Goal: Task Accomplishment & Management: Manage account settings

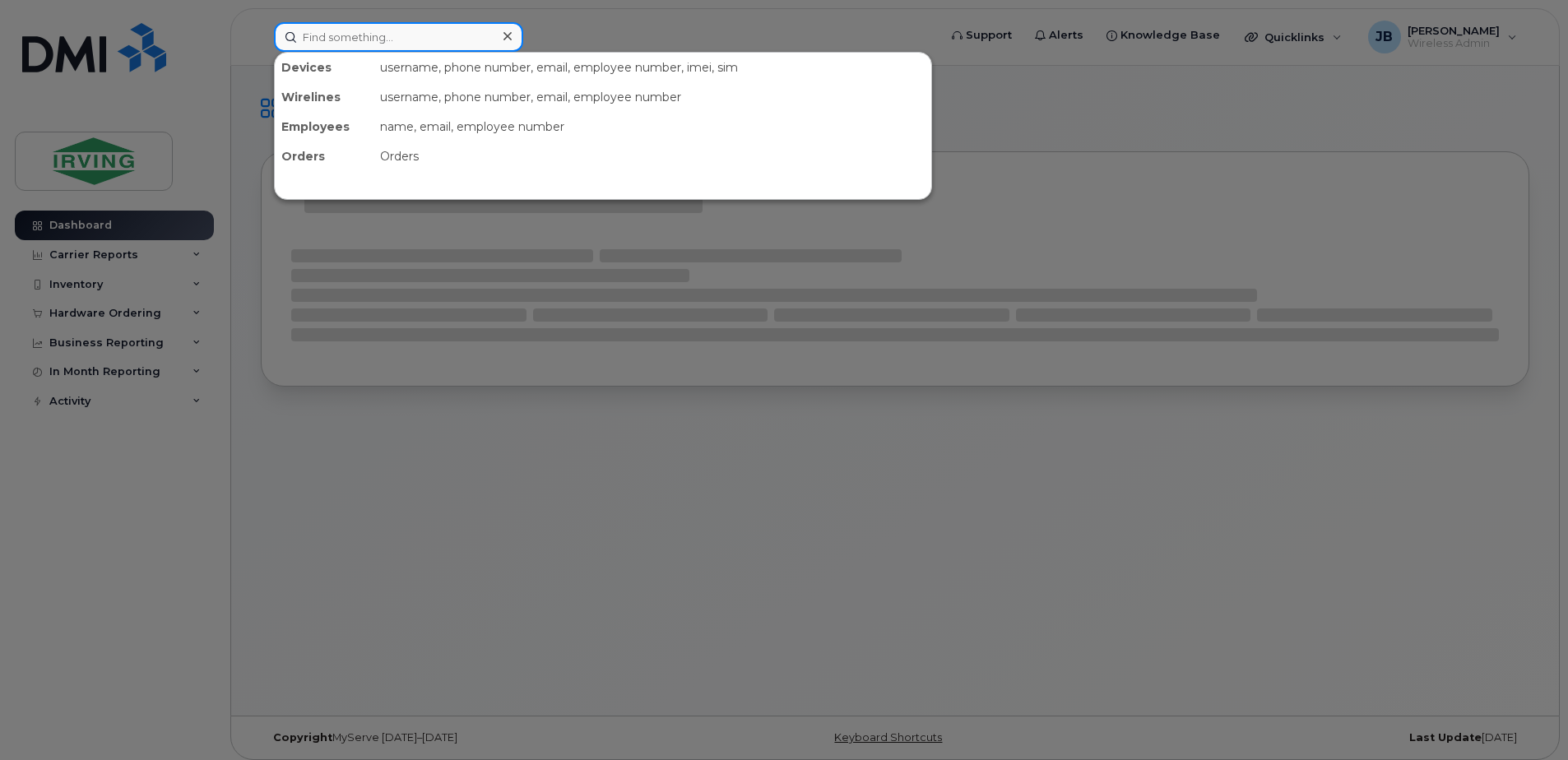
click at [328, 37] on input at bounding box center [398, 37] width 249 height 29
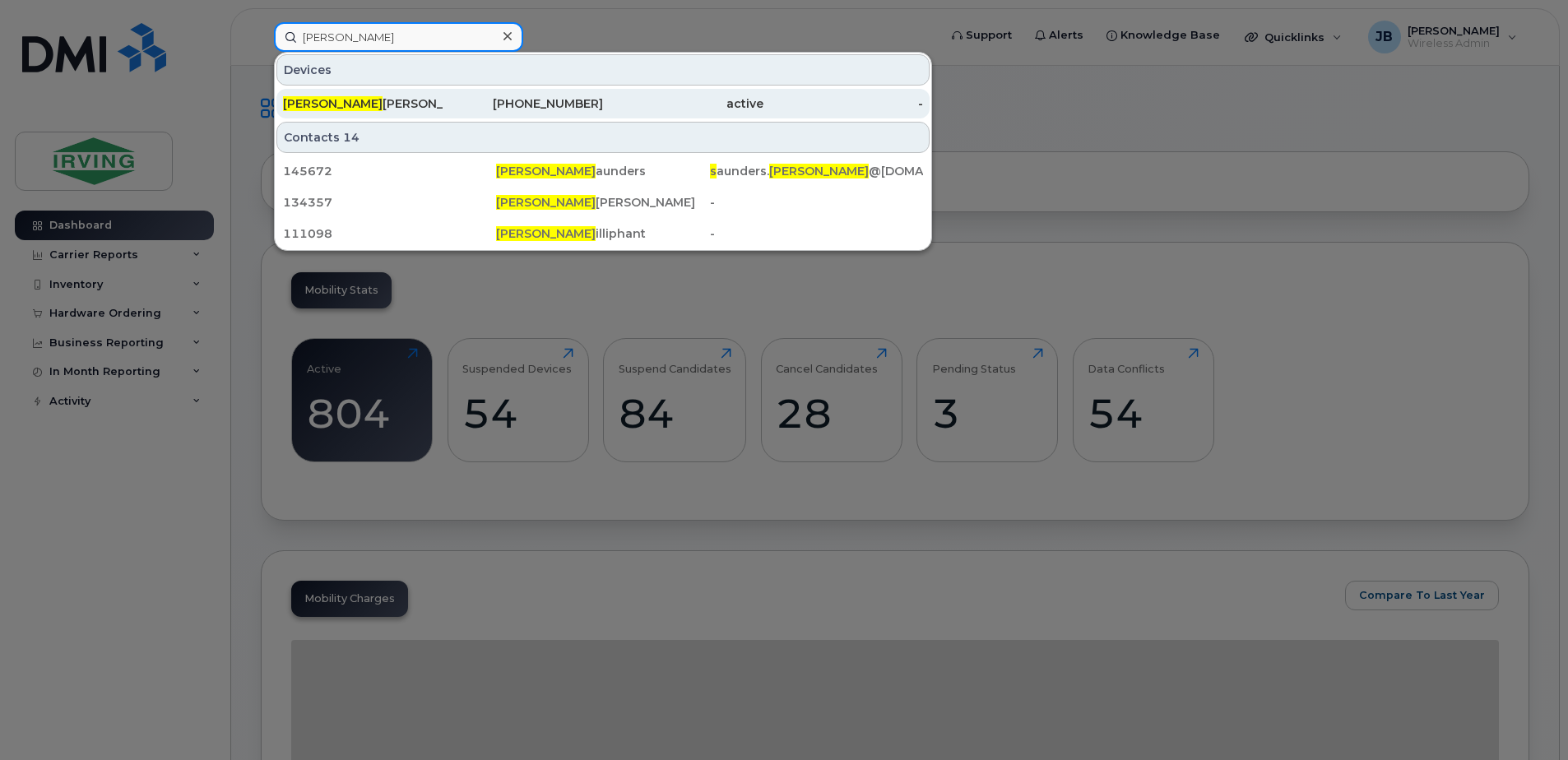
type input "[PERSON_NAME]"
click at [340, 104] on div "[PERSON_NAME]" at bounding box center [363, 103] width 160 height 16
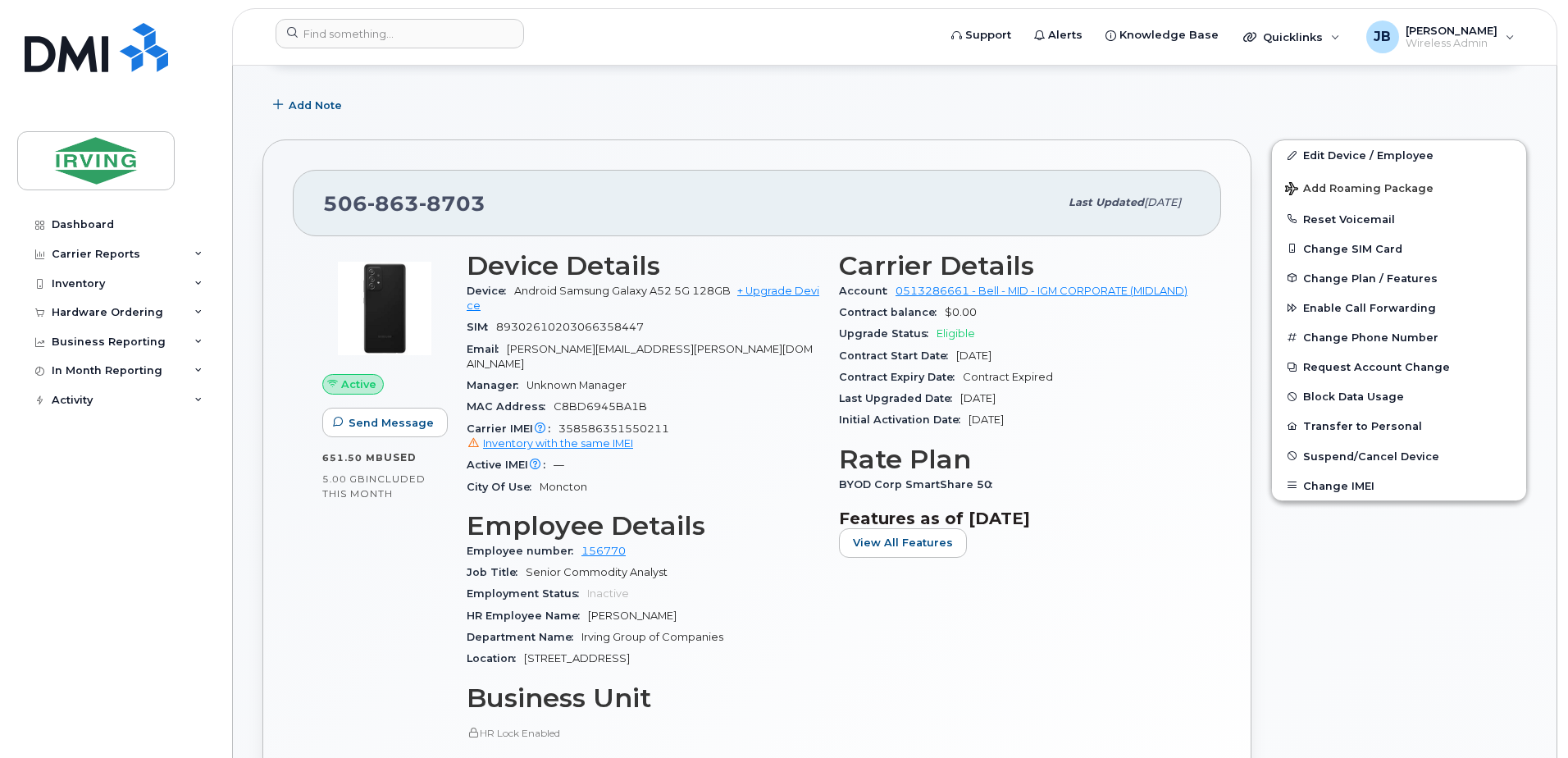
scroll to position [246, 0]
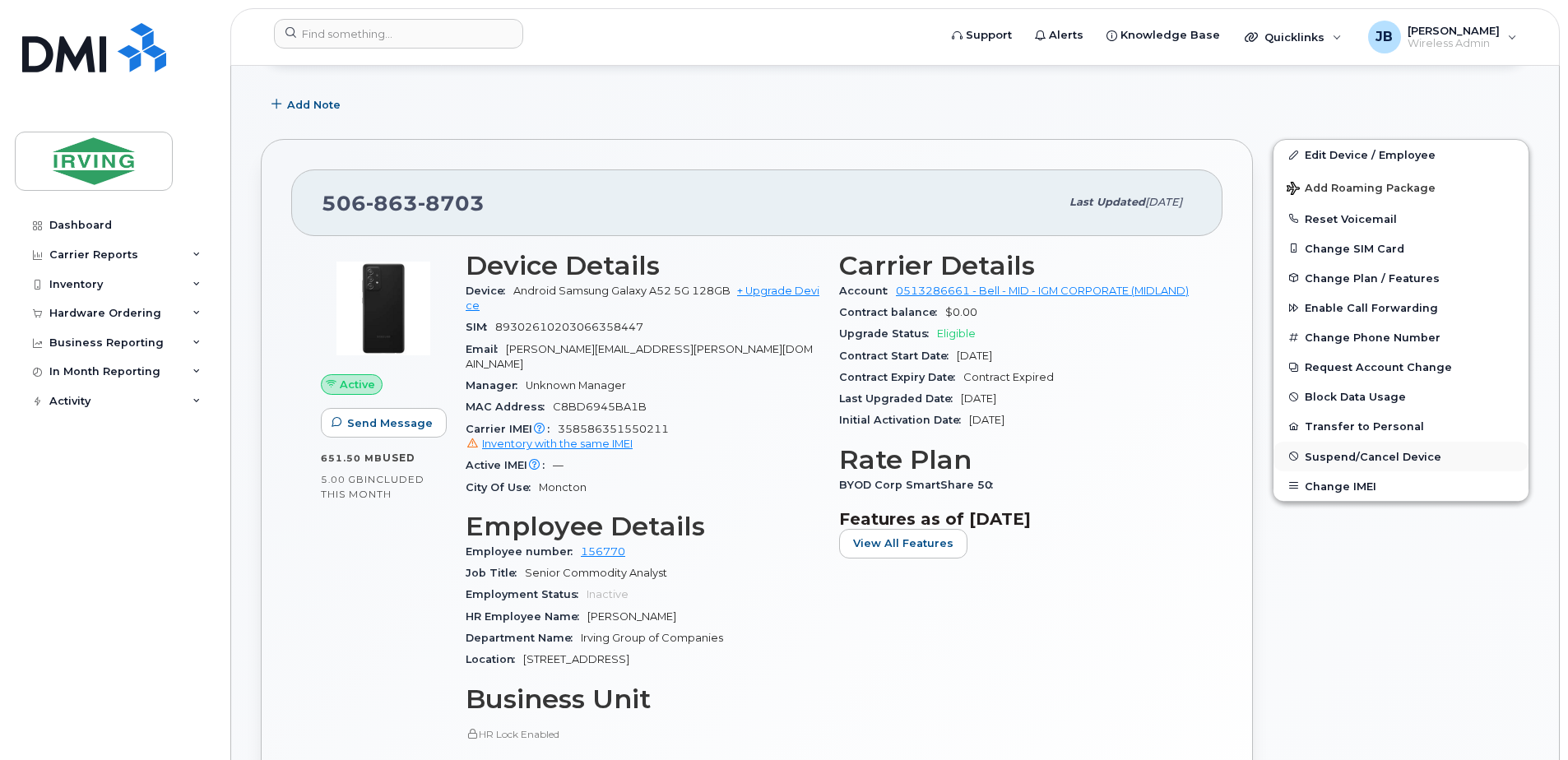
click at [1325, 453] on span "Suspend/Cancel Device" at bounding box center [1373, 456] width 137 height 12
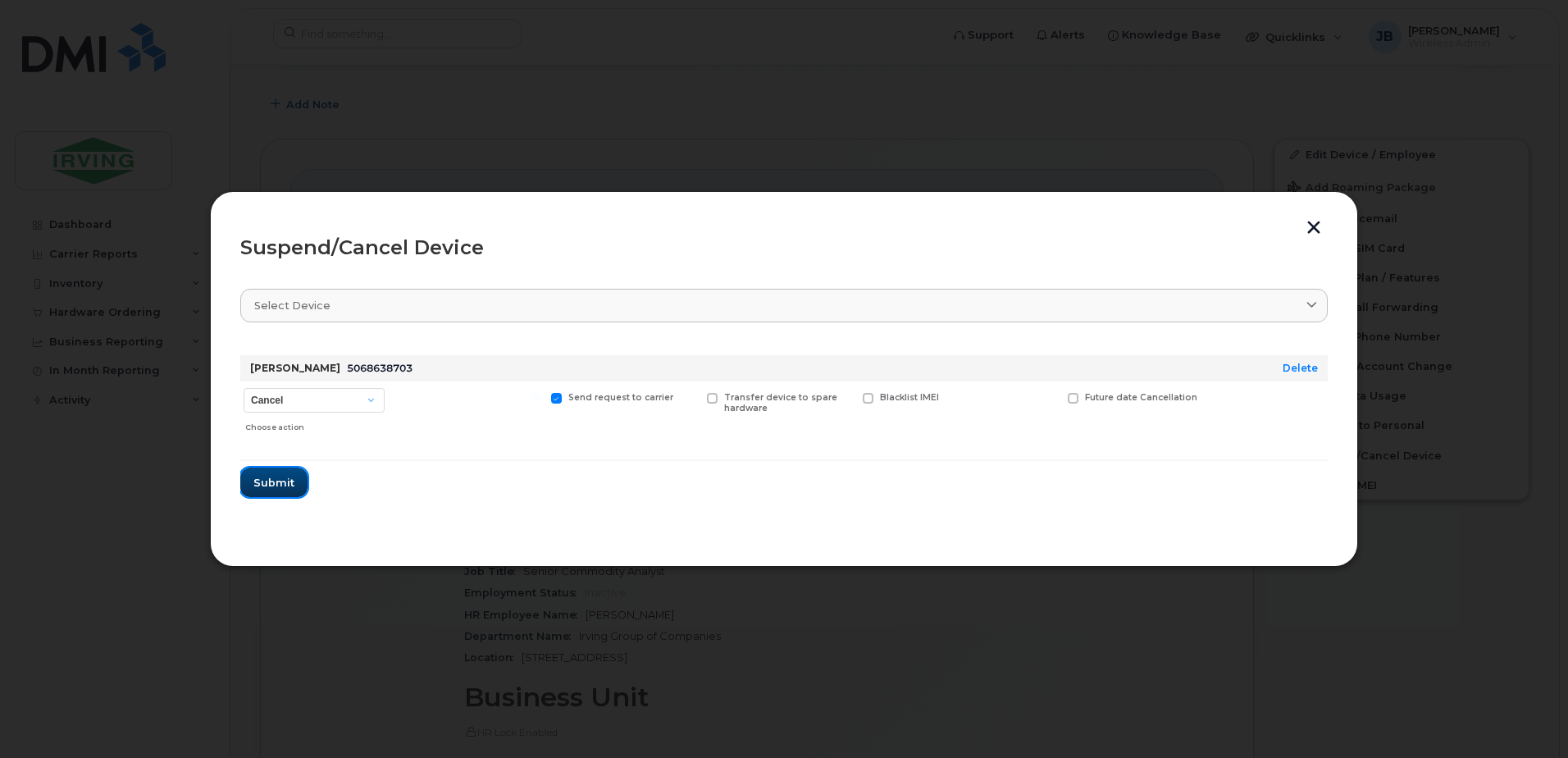
click at [277, 480] on span "Submit" at bounding box center [273, 483] width 41 height 16
